Goal: Task Accomplishment & Management: Use online tool/utility

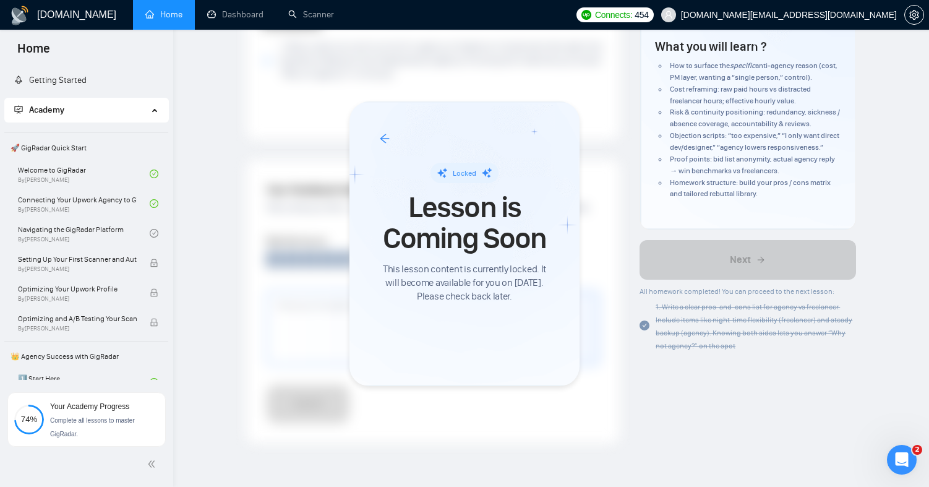
scroll to position [818, 0]
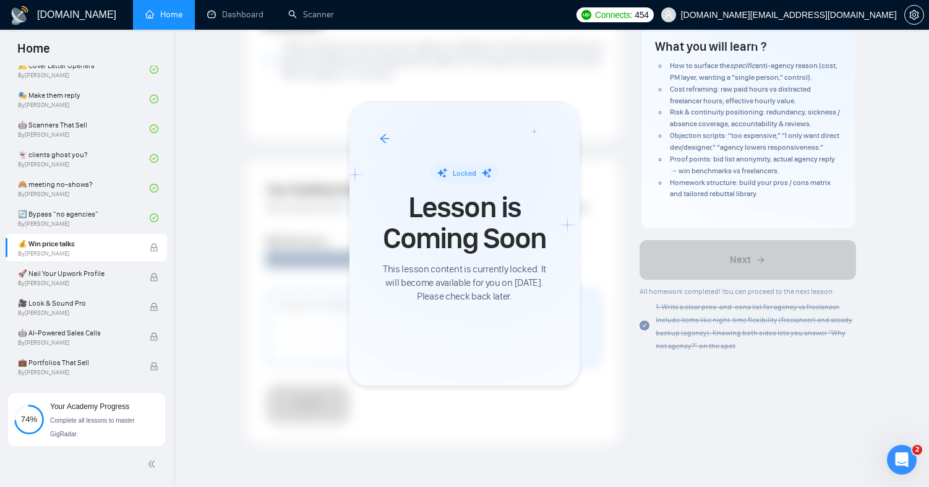
click at [323, 15] on div at bounding box center [464, 243] width 929 height 487
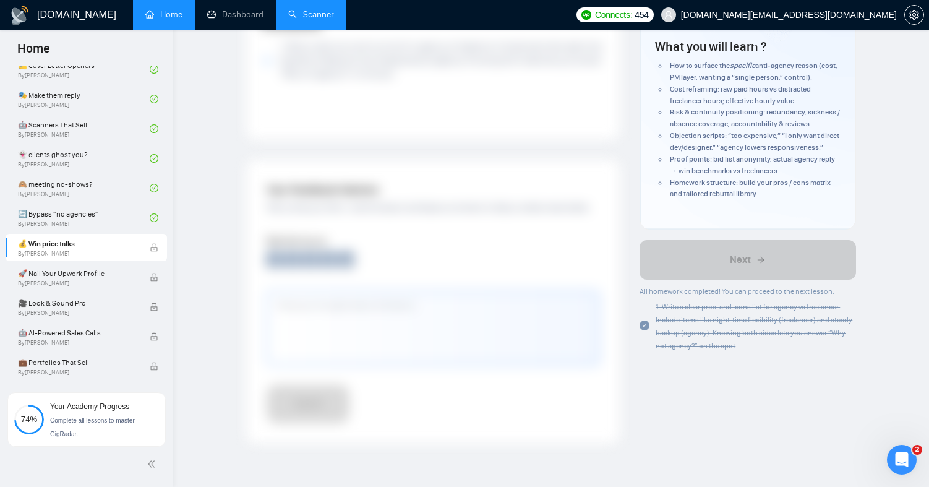
scroll to position [756, 0]
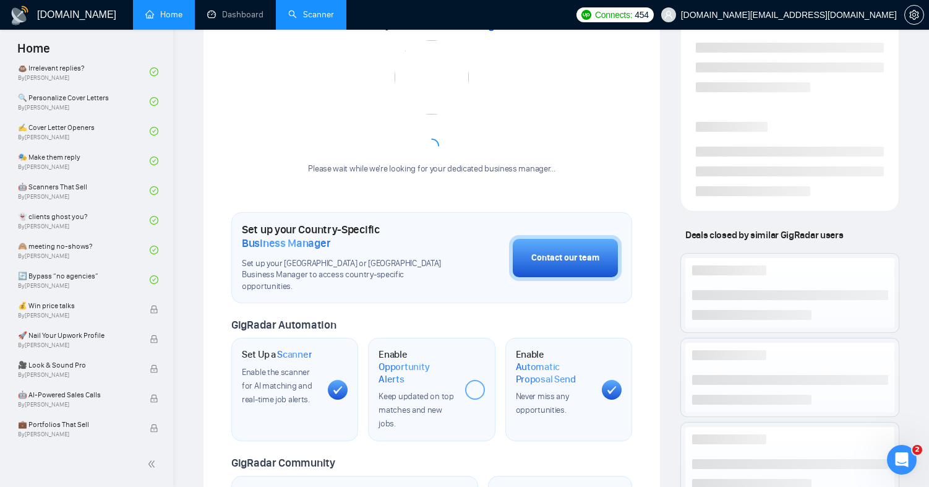
click at [327, 18] on link "Scanner" at bounding box center [311, 14] width 46 height 11
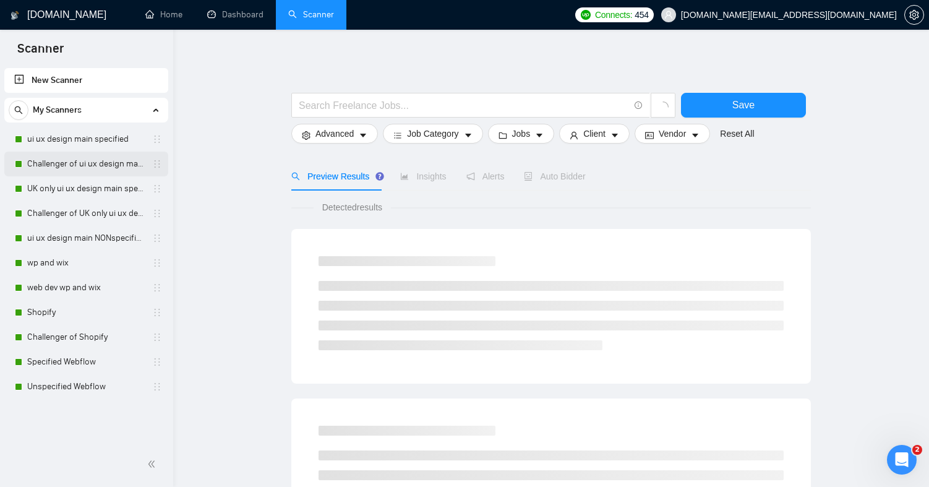
click at [96, 169] on link "Challenger of ui ux design main specified" at bounding box center [86, 164] width 118 height 25
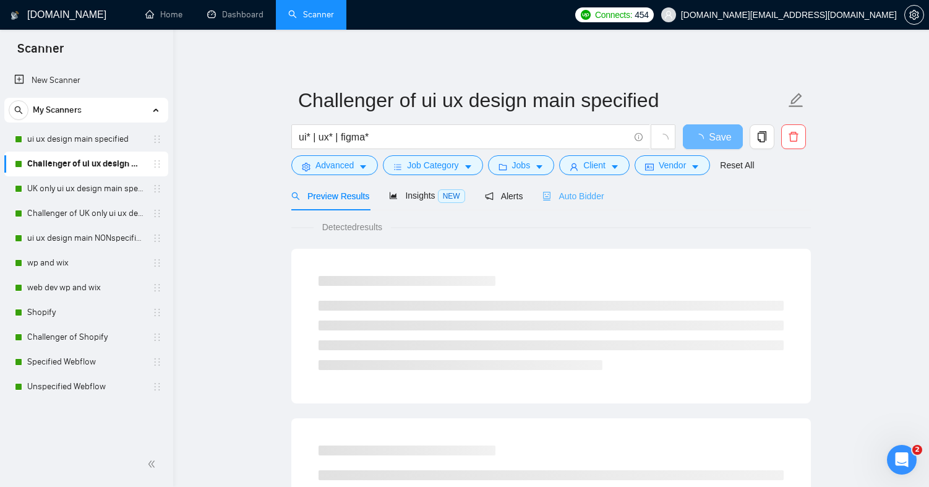
click at [574, 203] on div "Auto Bidder" at bounding box center [572, 195] width 61 height 29
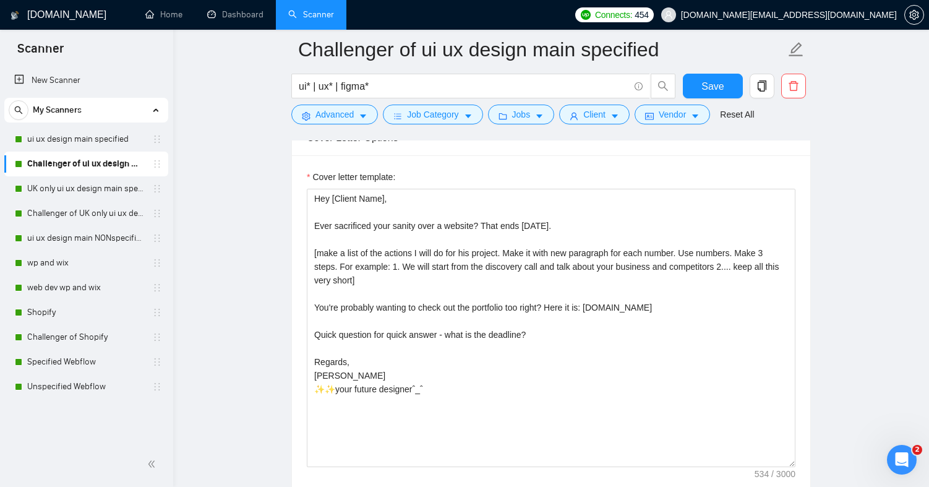
scroll to position [1414, 0]
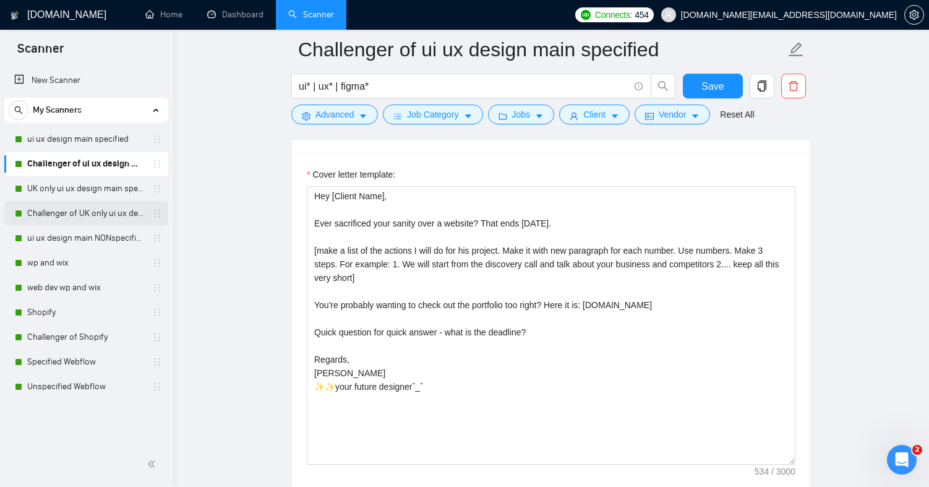
drag, startPoint x: 94, startPoint y: 205, endPoint x: 101, endPoint y: 205, distance: 6.8
click at [94, 205] on link "Challenger of UK only ui ux design main specified" at bounding box center [86, 213] width 118 height 25
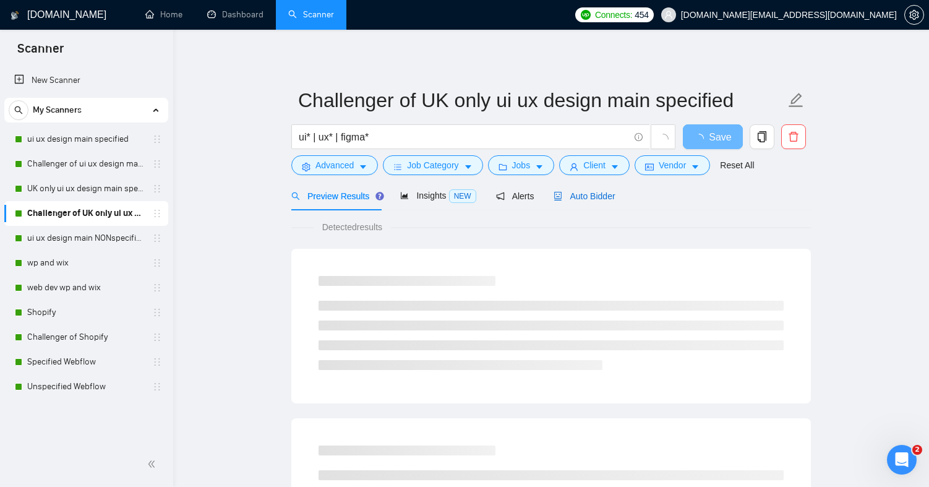
click at [594, 196] on span "Auto Bidder" at bounding box center [584, 196] width 61 height 10
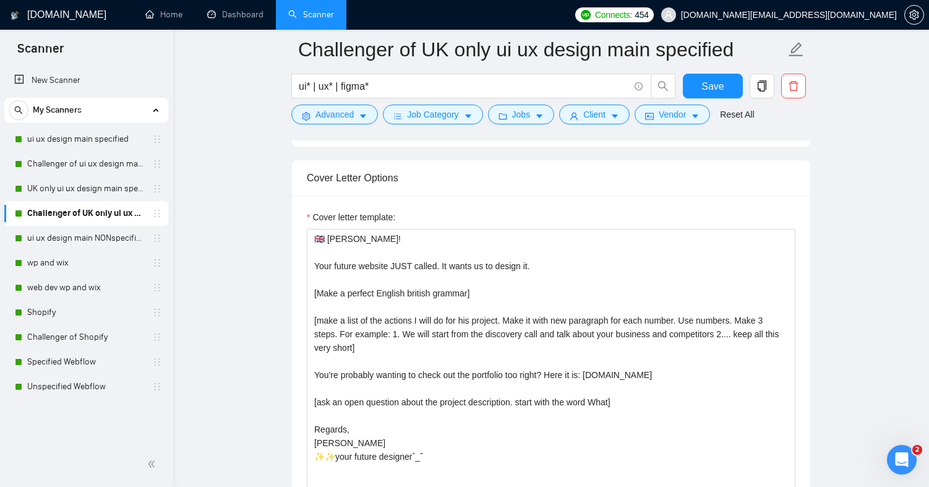
scroll to position [1407, 0]
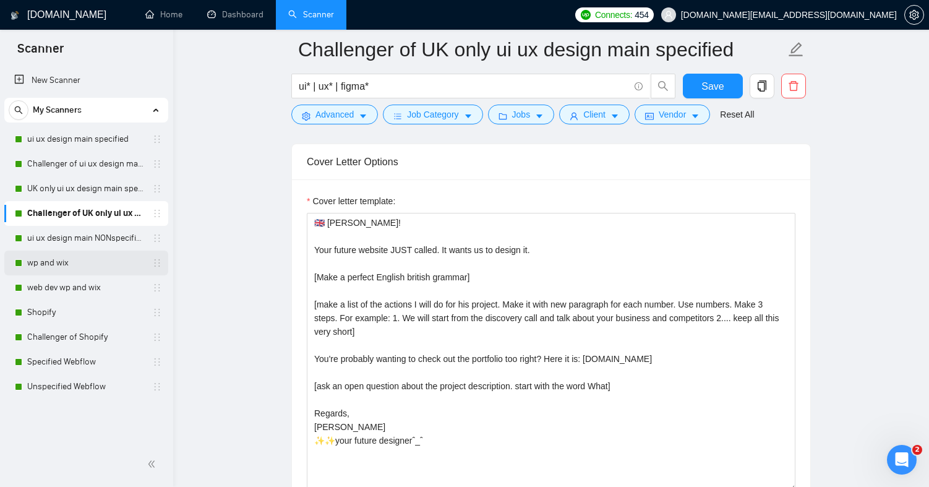
click at [100, 262] on link "wp and wix" at bounding box center [86, 262] width 118 height 25
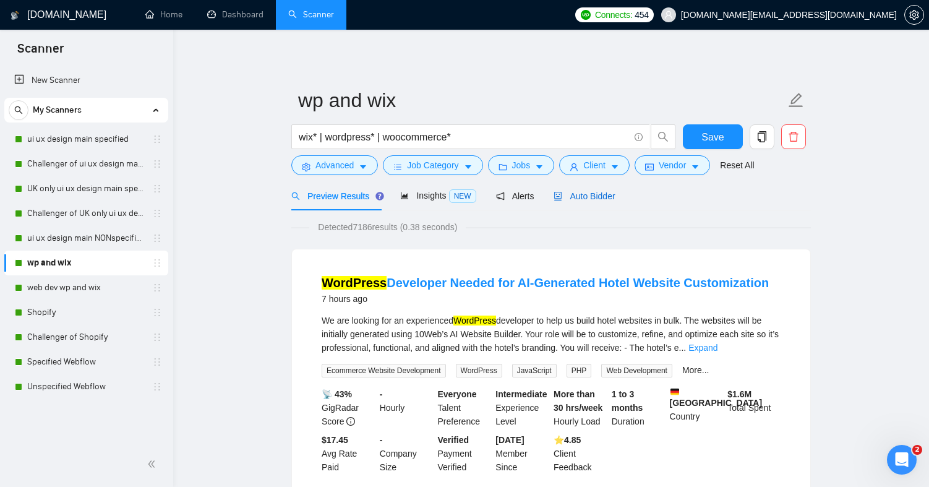
click at [585, 194] on span "Auto Bidder" at bounding box center [584, 196] width 61 height 10
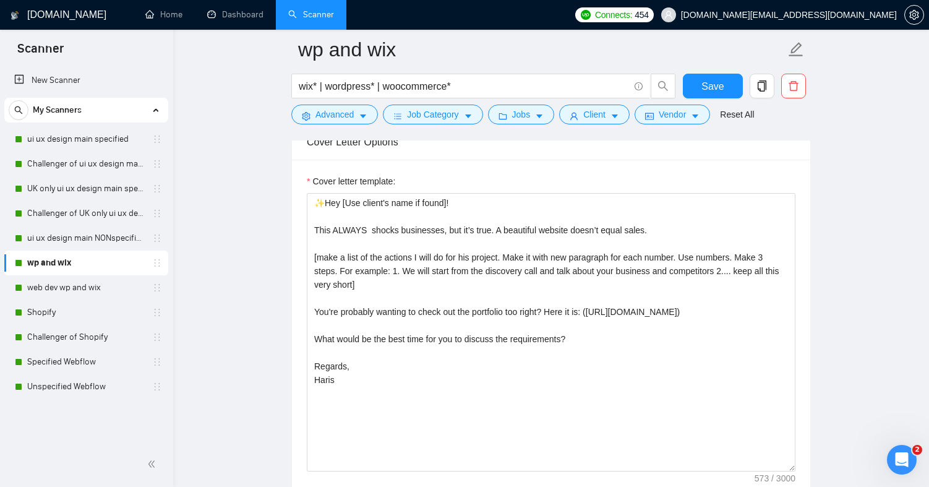
scroll to position [1364, 0]
click at [82, 288] on link "web dev wp and wix" at bounding box center [86, 287] width 118 height 25
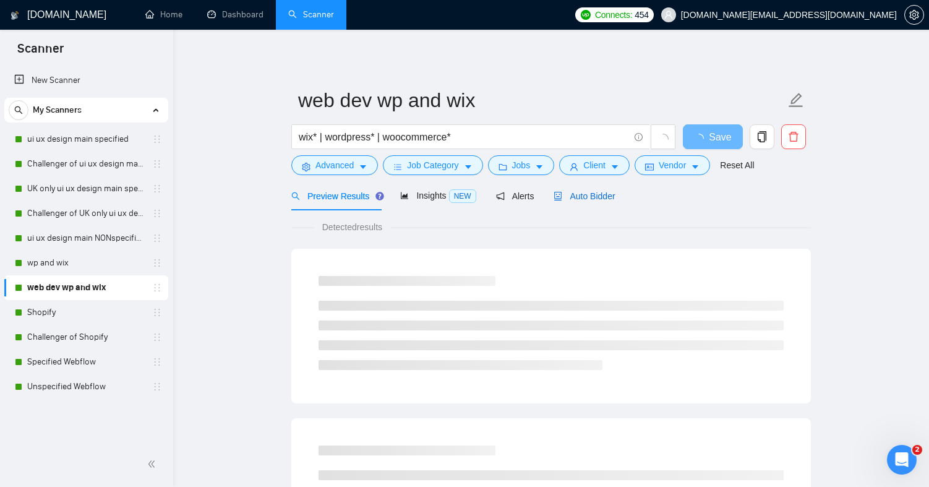
click at [587, 200] on span "Auto Bidder" at bounding box center [584, 196] width 61 height 10
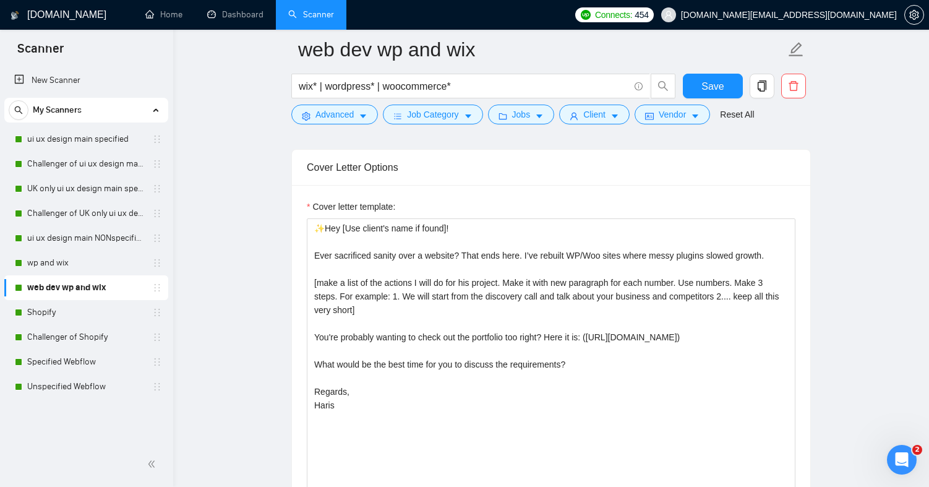
scroll to position [1382, 0]
click at [111, 306] on link "Shopify" at bounding box center [86, 312] width 118 height 25
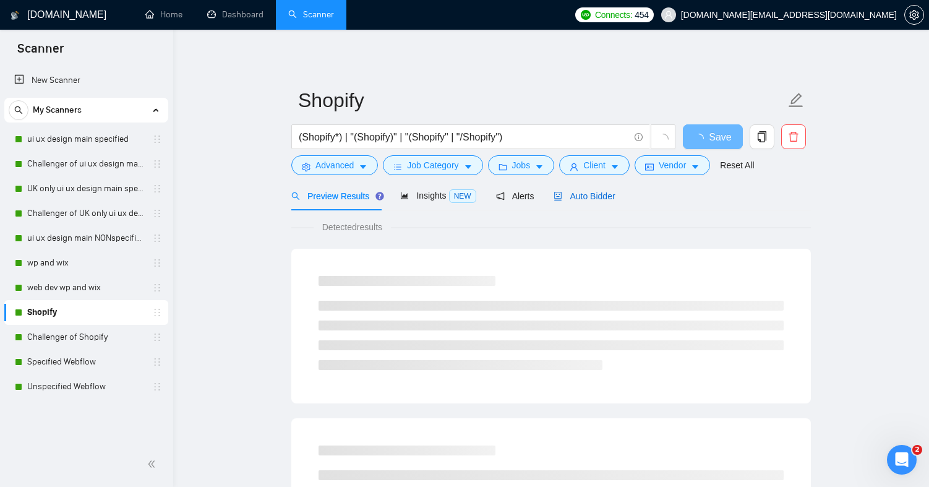
click at [584, 200] on span "Auto Bidder" at bounding box center [584, 196] width 61 height 10
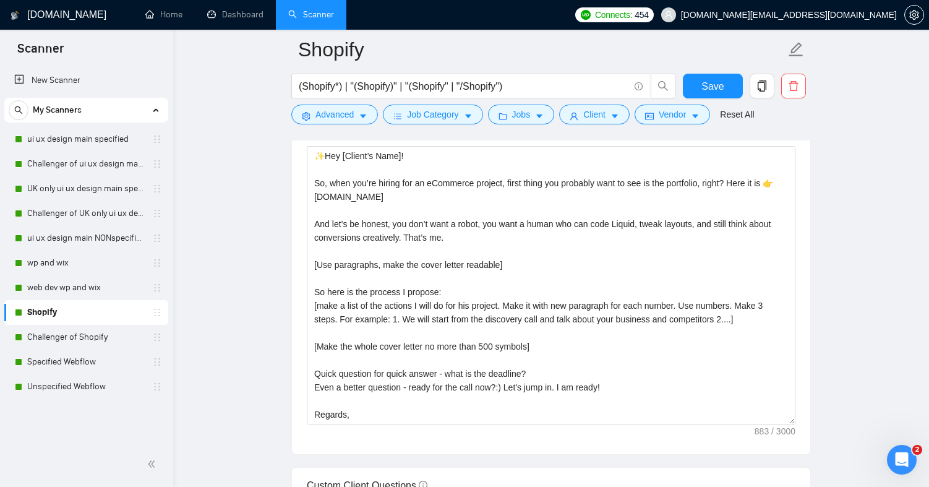
scroll to position [1380, 0]
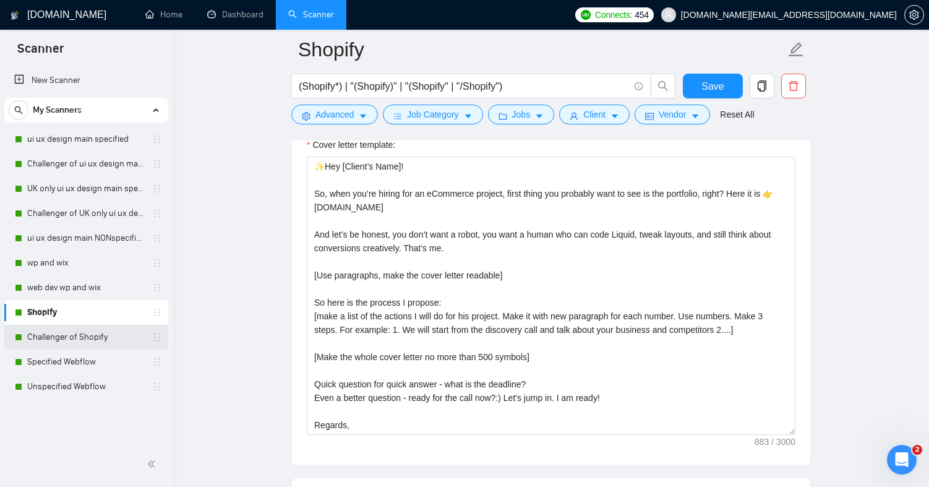
click at [85, 340] on link "Challenger of Shopify" at bounding box center [86, 337] width 118 height 25
